Goal: Task Accomplishment & Management: Complete application form

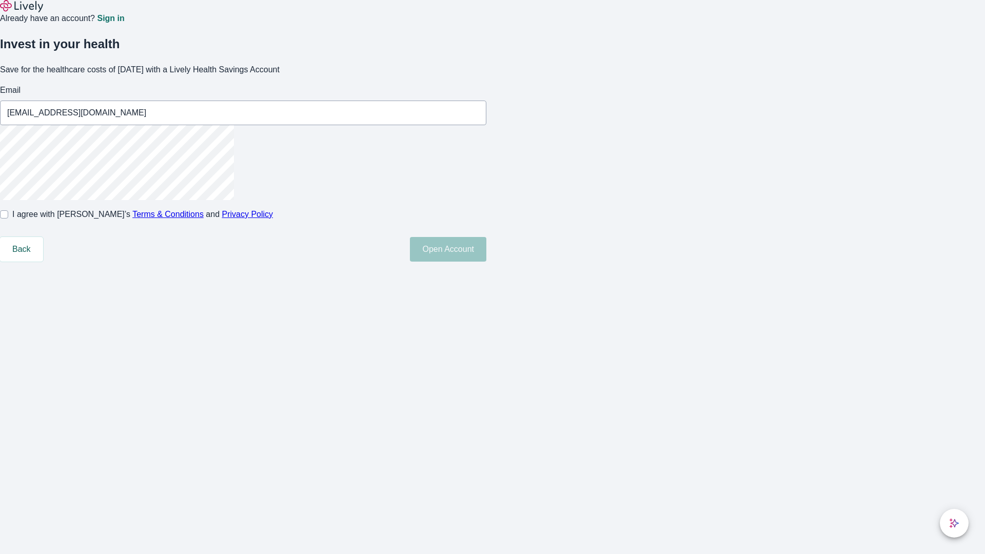
click at [8, 218] on input "I agree with Lively’s Terms & Conditions and Privacy Policy" at bounding box center [4, 214] width 8 height 8
checkbox input "true"
click at [486, 262] on button "Open Account" at bounding box center [448, 249] width 76 height 25
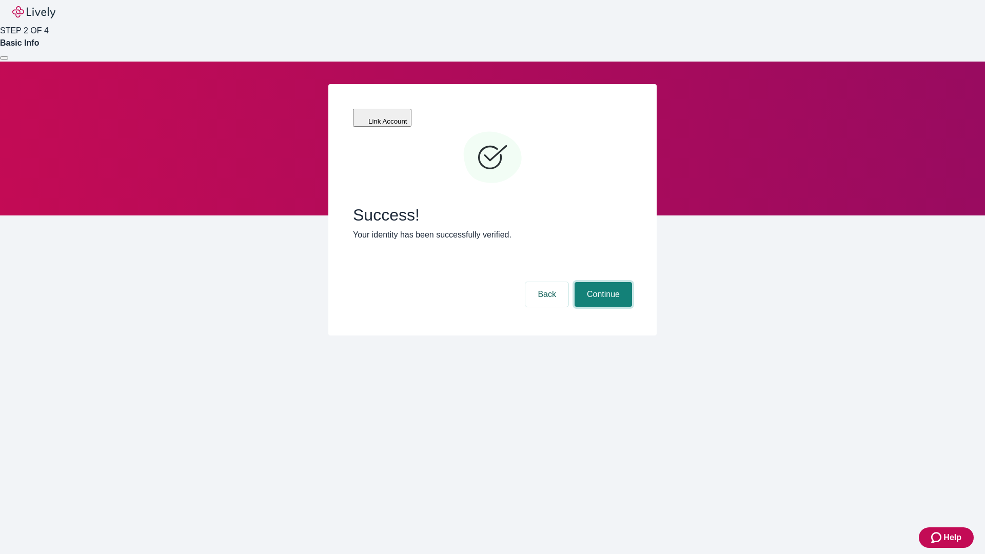
click at [602, 282] on button "Continue" at bounding box center [602, 294] width 57 height 25
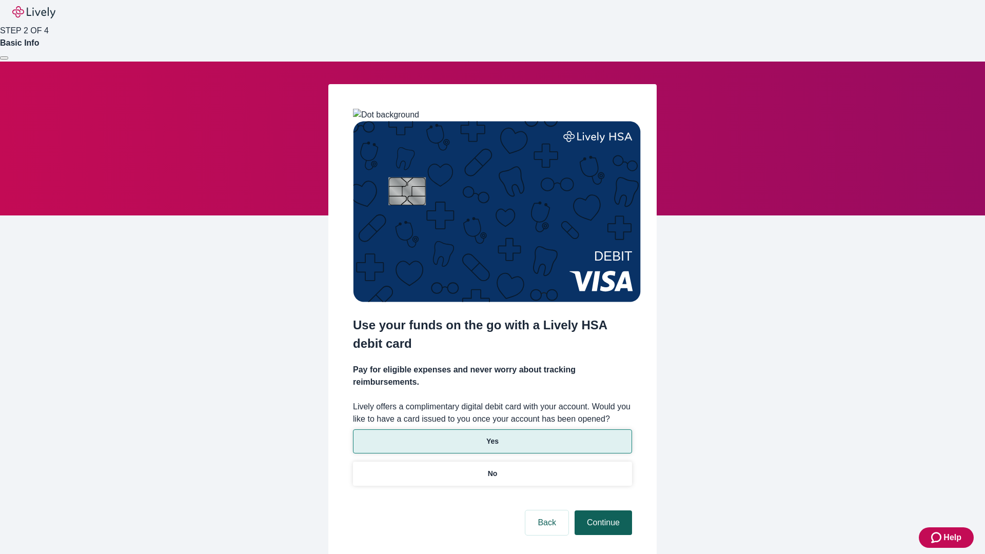
click at [492, 468] on p "No" at bounding box center [493, 473] width 10 height 11
click at [602, 510] on button "Continue" at bounding box center [602, 522] width 57 height 25
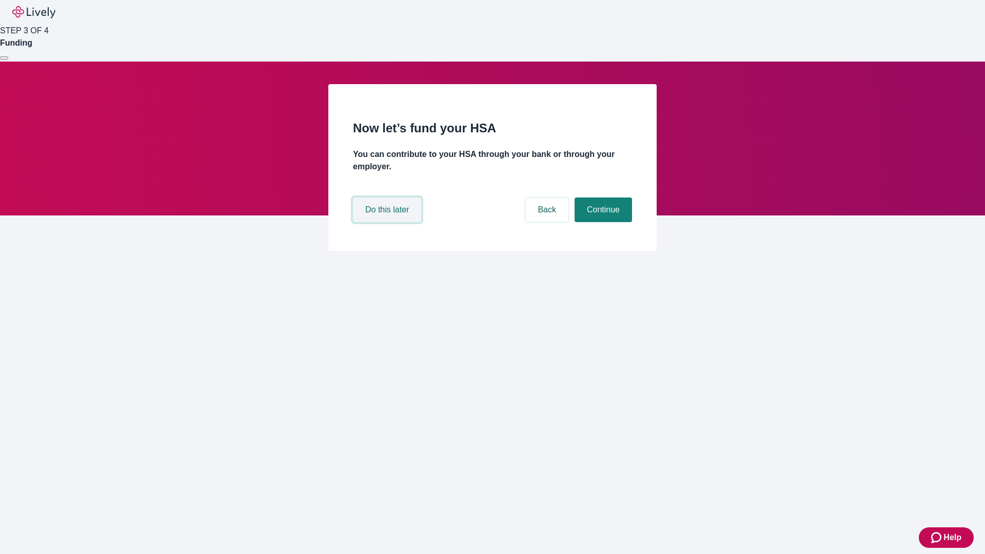
click at [388, 222] on button "Do this later" at bounding box center [387, 209] width 68 height 25
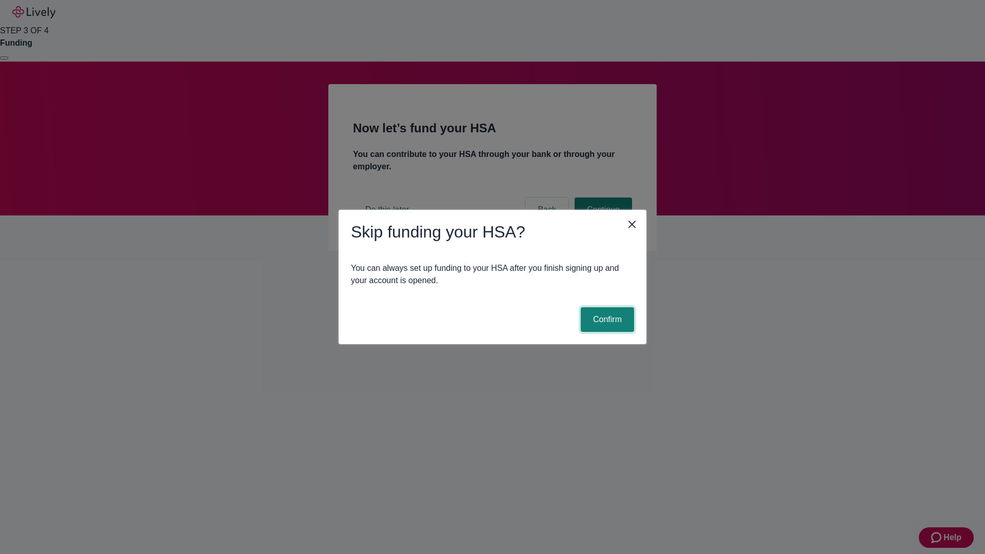
click at [606, 319] on button "Confirm" at bounding box center [606, 319] width 53 height 25
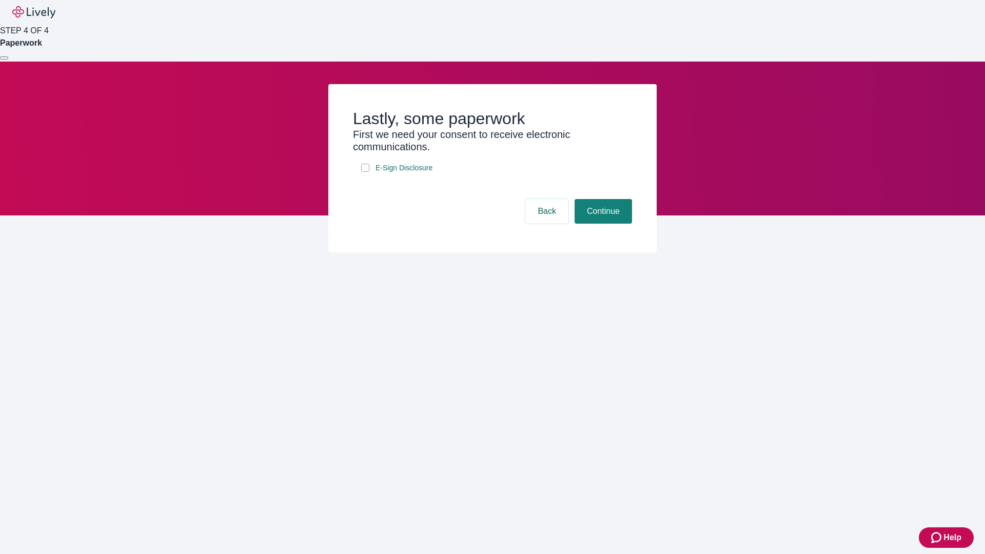
click at [365, 172] on input "E-Sign Disclosure" at bounding box center [365, 168] width 8 height 8
checkbox input "true"
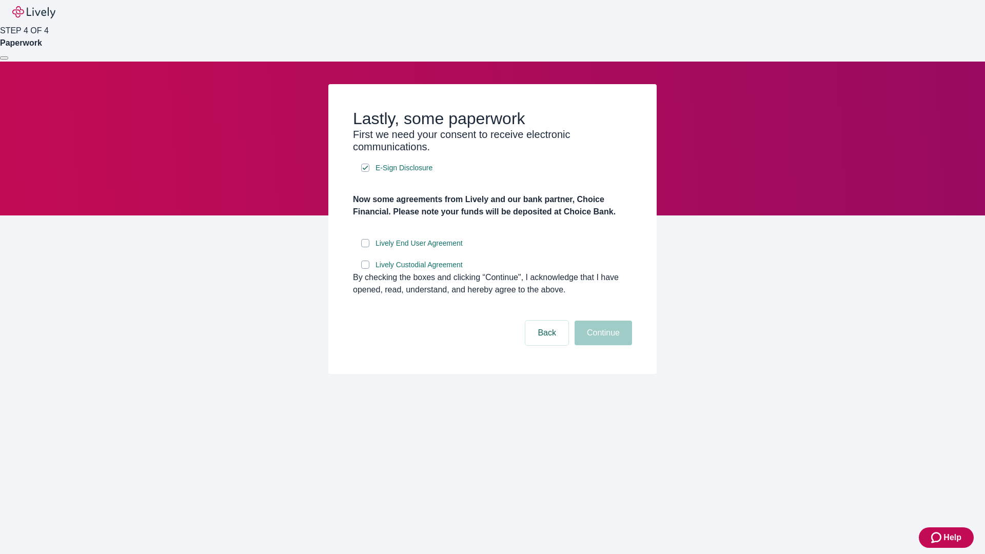
click at [365, 247] on input "Lively End User Agreement" at bounding box center [365, 243] width 8 height 8
checkbox input "true"
click at [365, 269] on input "Lively Custodial Agreement" at bounding box center [365, 264] width 8 height 8
checkbox input "true"
click at [602, 345] on button "Continue" at bounding box center [602, 332] width 57 height 25
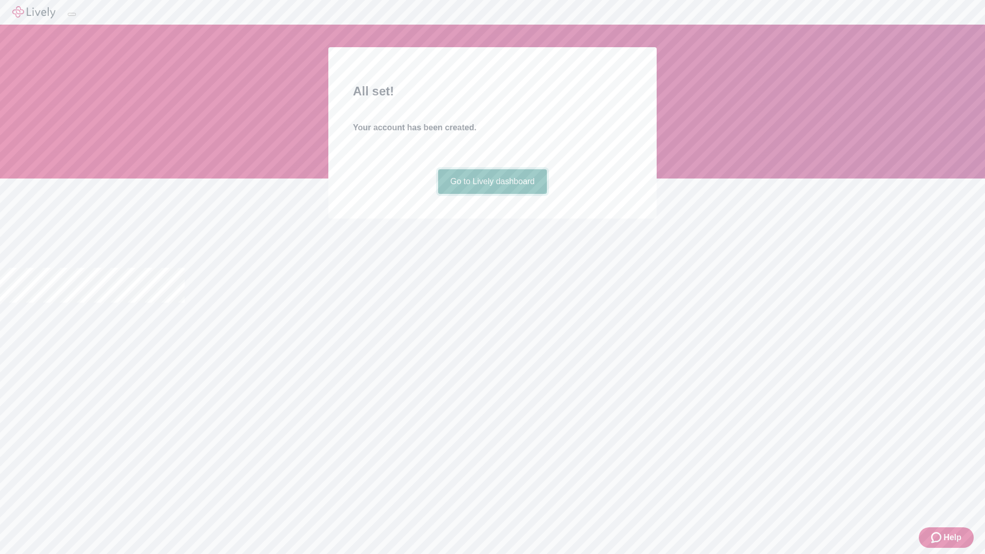
click at [492, 194] on link "Go to Lively dashboard" at bounding box center [492, 181] width 109 height 25
